Goal: Find specific page/section: Find specific page/section

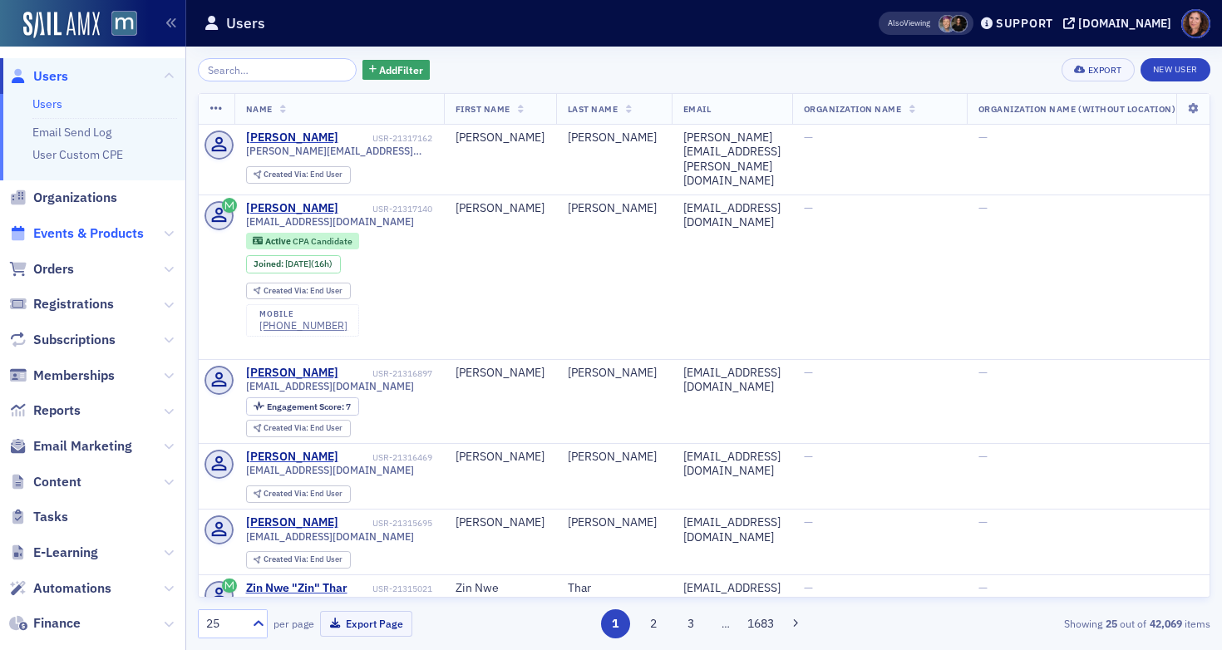
click at [113, 234] on span "Events & Products" at bounding box center [88, 233] width 111 height 18
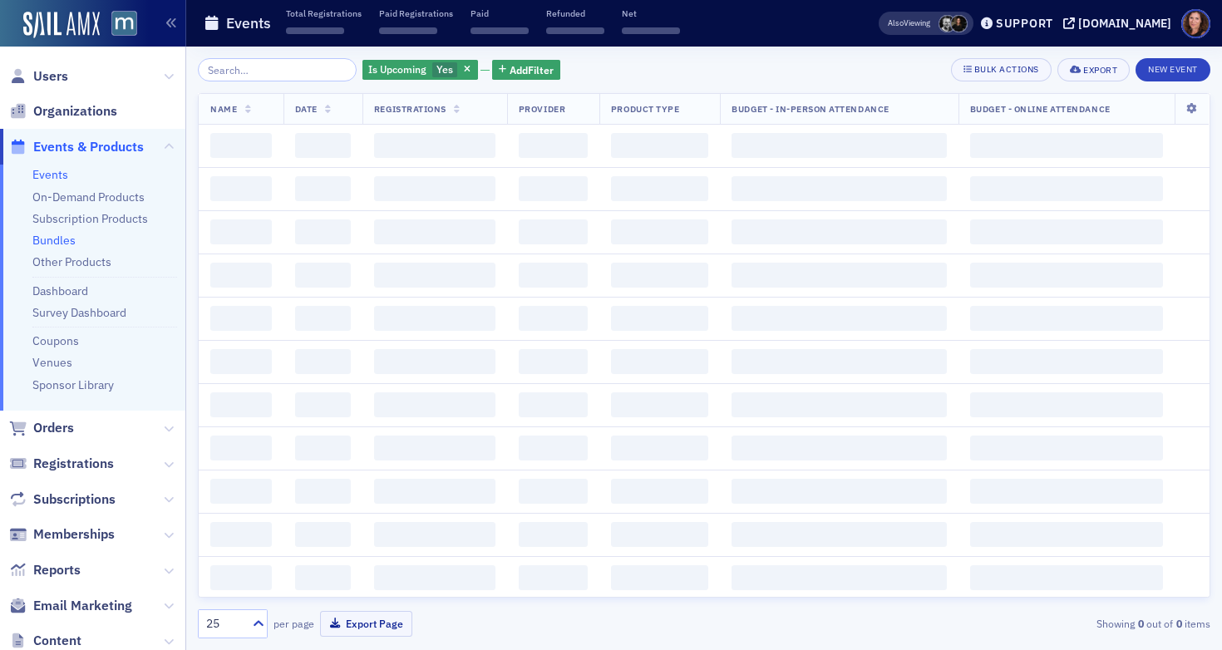
click at [53, 243] on link "Bundles" at bounding box center [53, 240] width 43 height 15
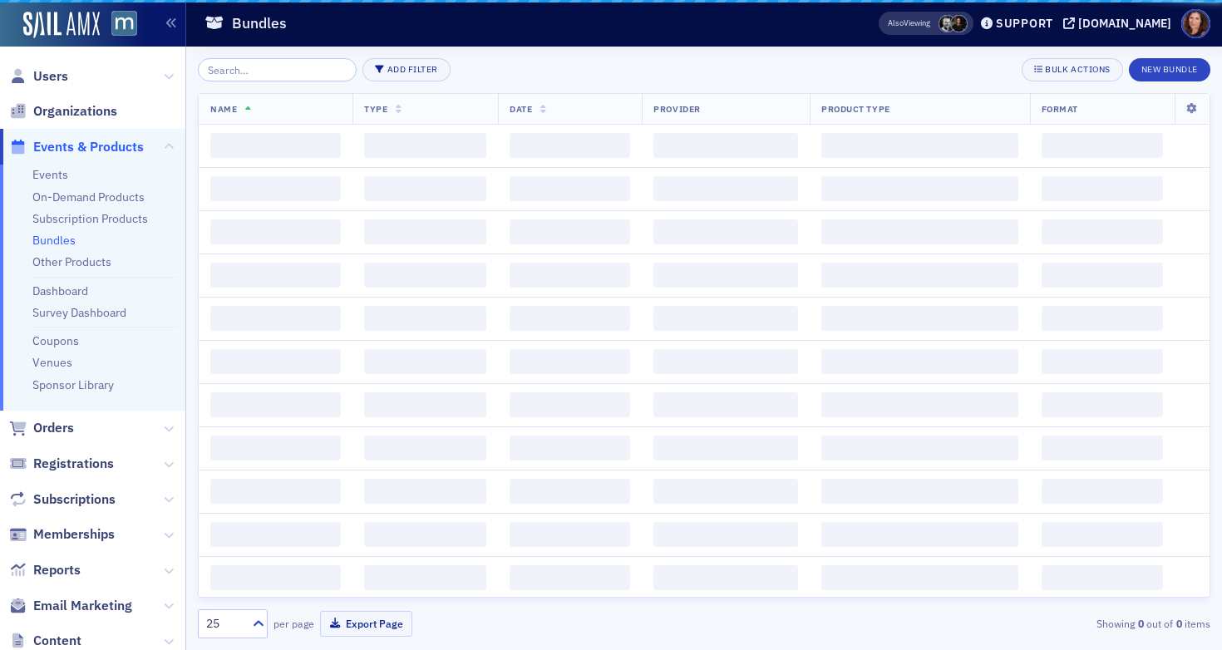
click at [60, 243] on link "Bundles" at bounding box center [53, 240] width 43 height 15
click at [269, 71] on input "search" at bounding box center [277, 69] width 159 height 23
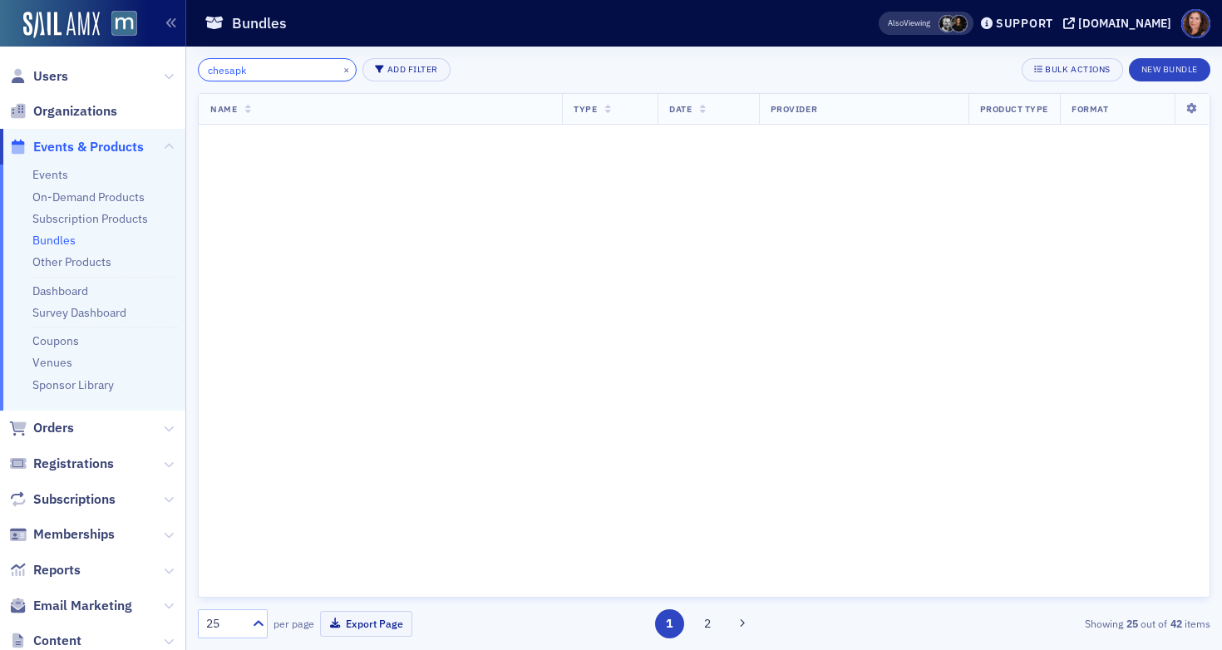
type input "chesapke"
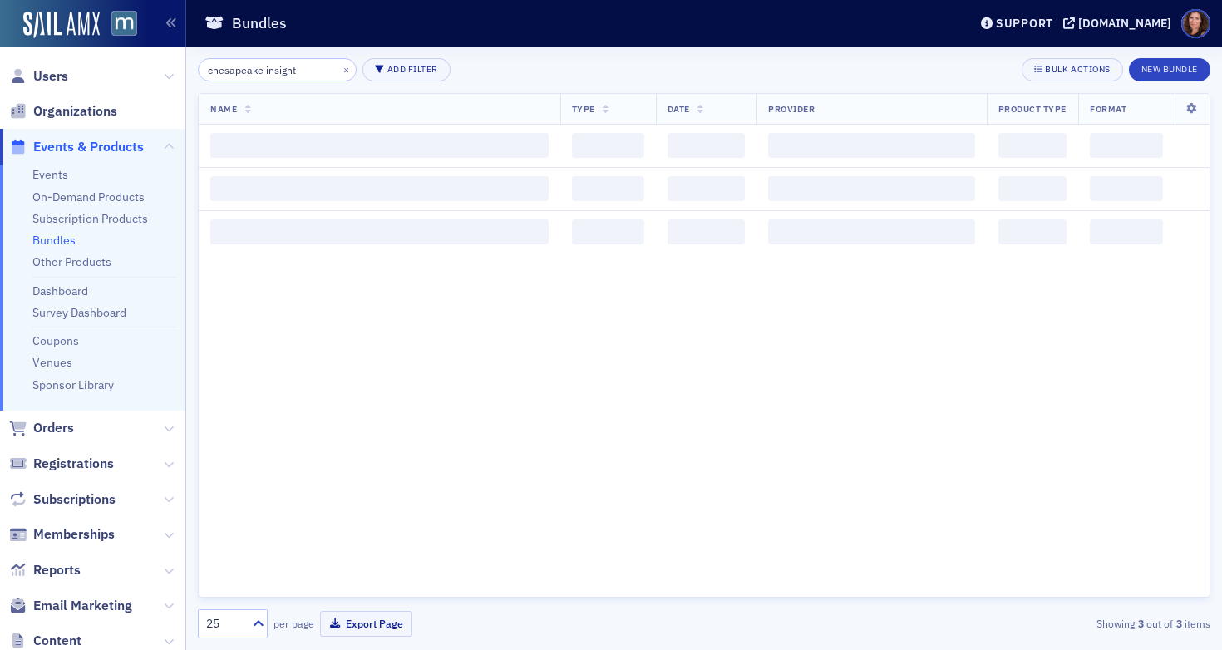
type input "chesapeake insight"
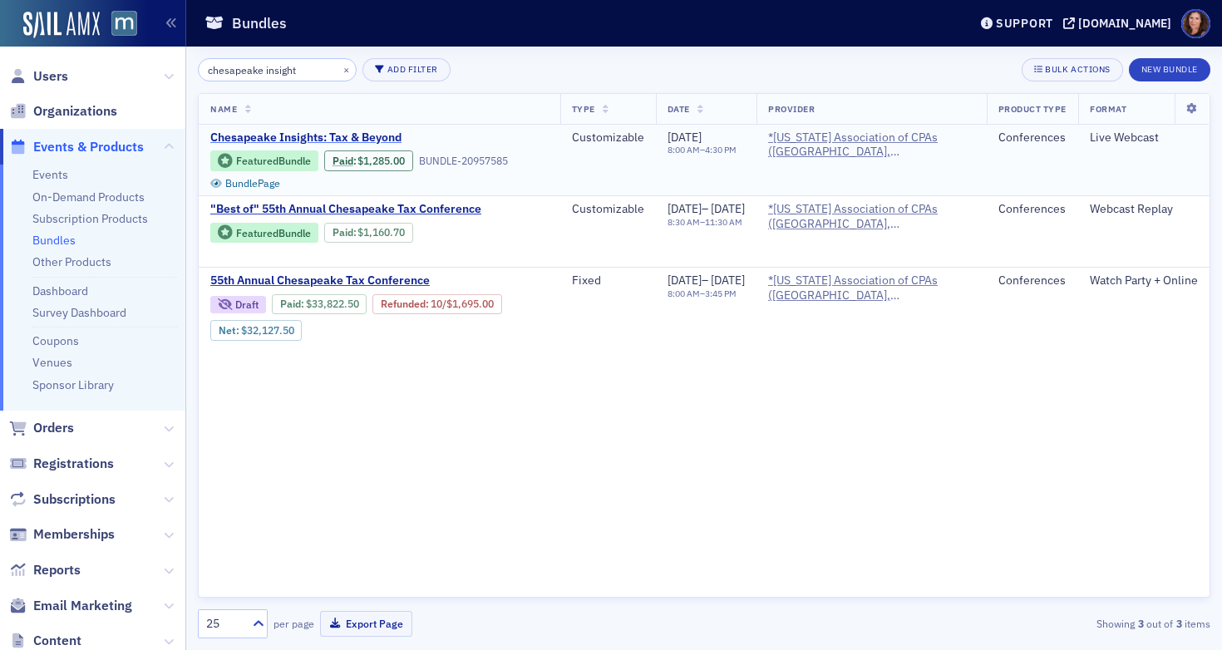
click at [306, 135] on span "Chesapeake Insights: Tax & Beyond" at bounding box center [349, 137] width 279 height 15
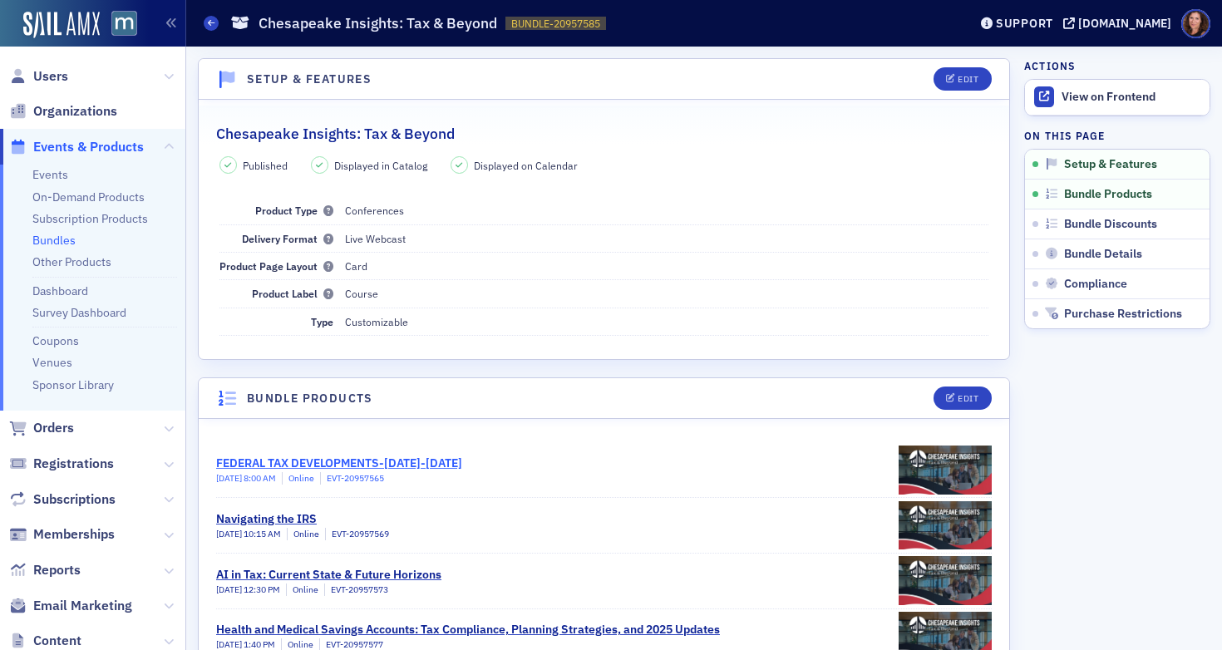
click at [410, 457] on div "FEDERAL TAX DEVELOPMENTS-[DATE]-[DATE]" at bounding box center [339, 463] width 246 height 17
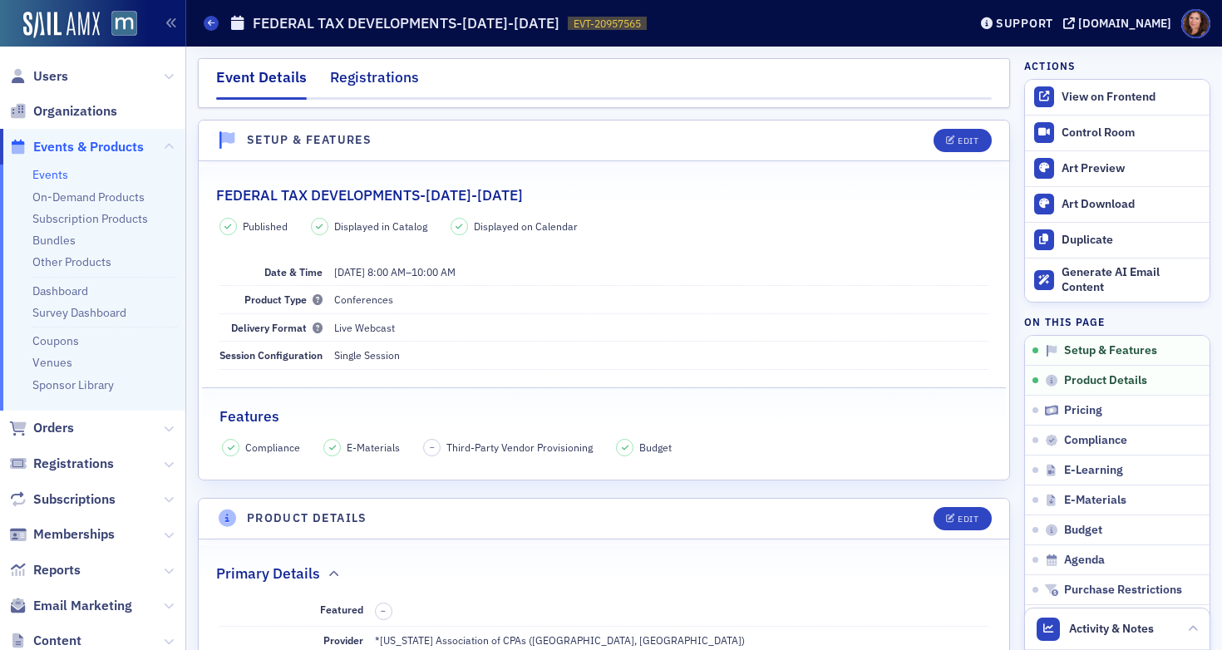
click at [360, 82] on div "Registrations" at bounding box center [374, 81] width 89 height 31
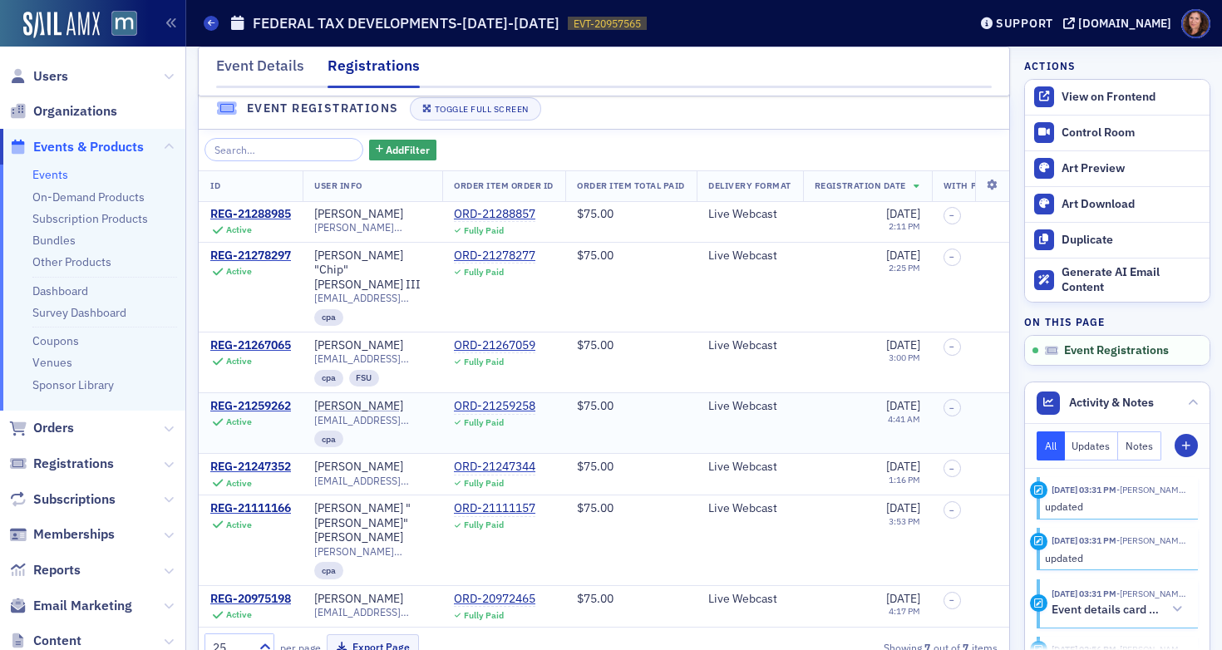
scroll to position [52, 0]
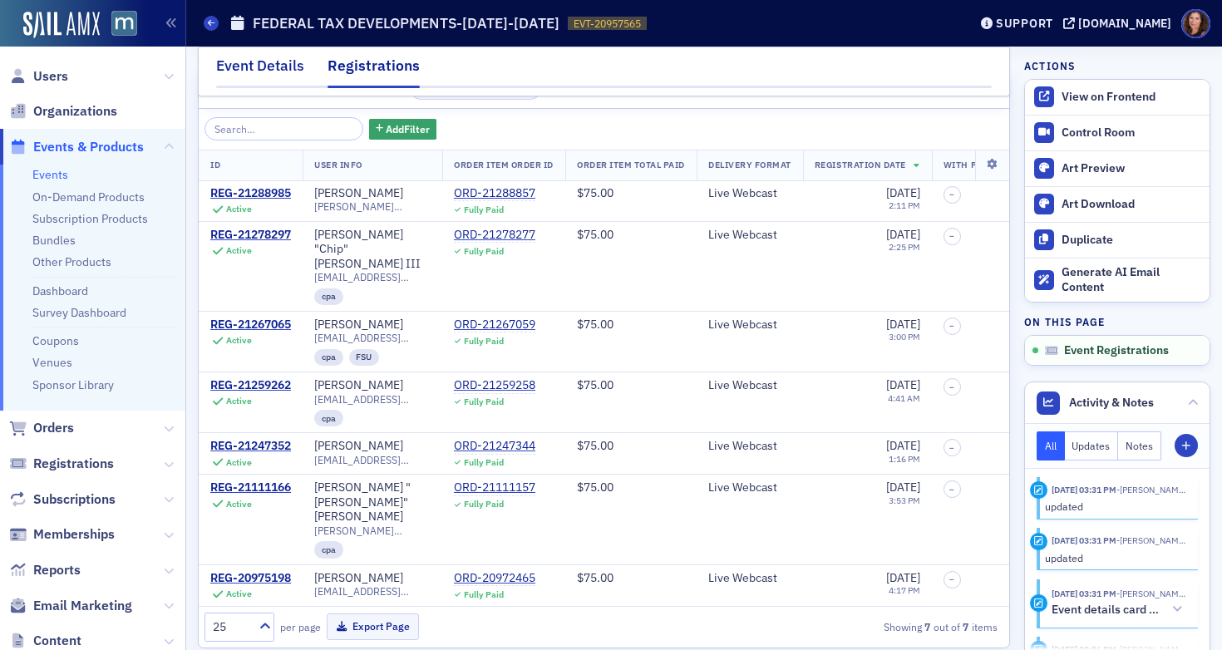
click at [265, 63] on div "Event Details" at bounding box center [260, 70] width 88 height 31
